Goal: Transaction & Acquisition: Purchase product/service

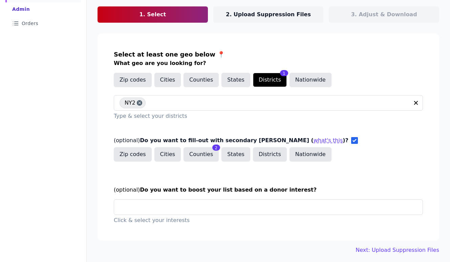
scroll to position [72, 0]
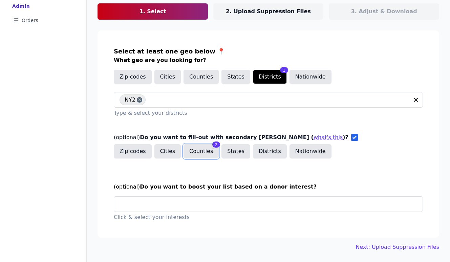
click at [188, 157] on button "Counties" at bounding box center [201, 151] width 35 height 14
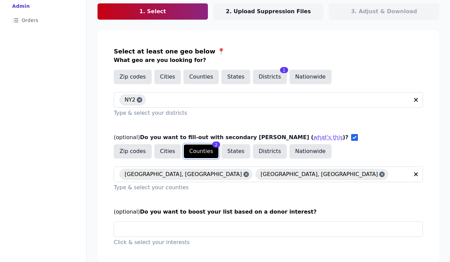
scroll to position [97, 0]
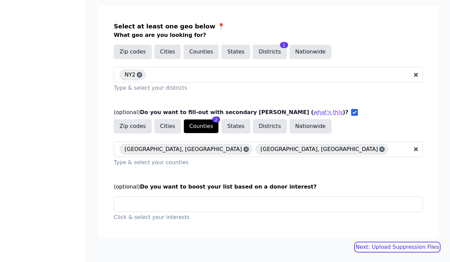
click at [403, 247] on link "Next: Upload Suppression Files" at bounding box center [398, 247] width 84 height 8
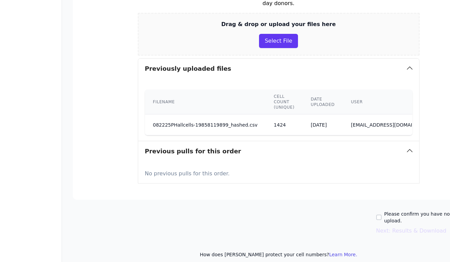
scroll to position [152, 0]
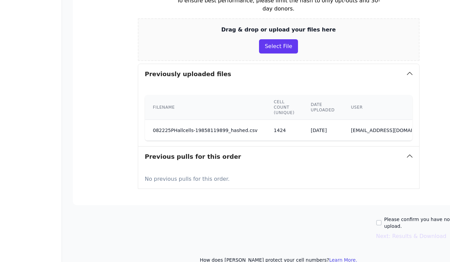
click at [381, 216] on div "Please confirm you have no lists to upload." at bounding box center [431, 223] width 108 height 14
click at [382, 220] on input "Please confirm you have no lists to upload." at bounding box center [379, 222] width 5 height 5
checkbox input "true"
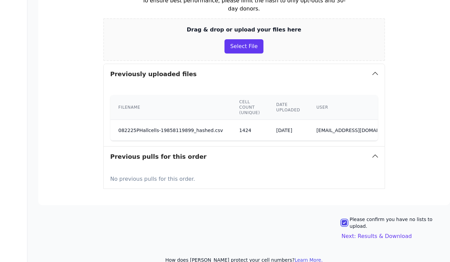
scroll to position [152, 43]
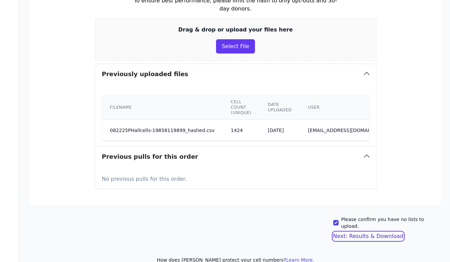
click at [382, 233] on button "Next: Results & Download" at bounding box center [369, 237] width 71 height 8
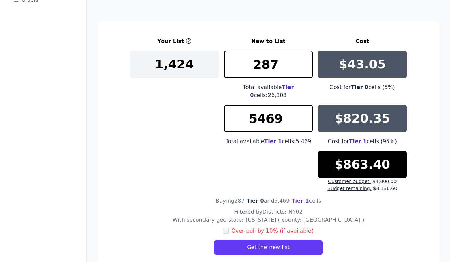
scroll to position [88, 0]
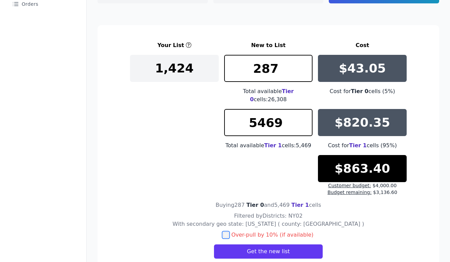
click at [228, 233] on input "checkbox" at bounding box center [225, 235] width 5 height 5
checkbox input "true"
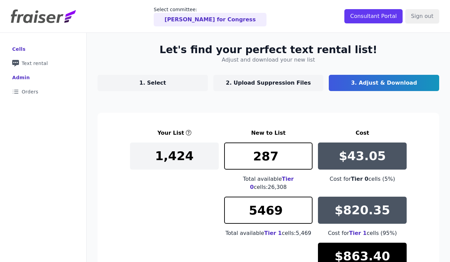
scroll to position [9, 0]
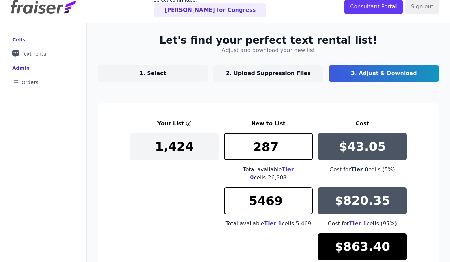
click at [164, 79] on link "1. Select" at bounding box center [153, 73] width 111 height 16
